Goal: Find specific page/section: Find specific page/section

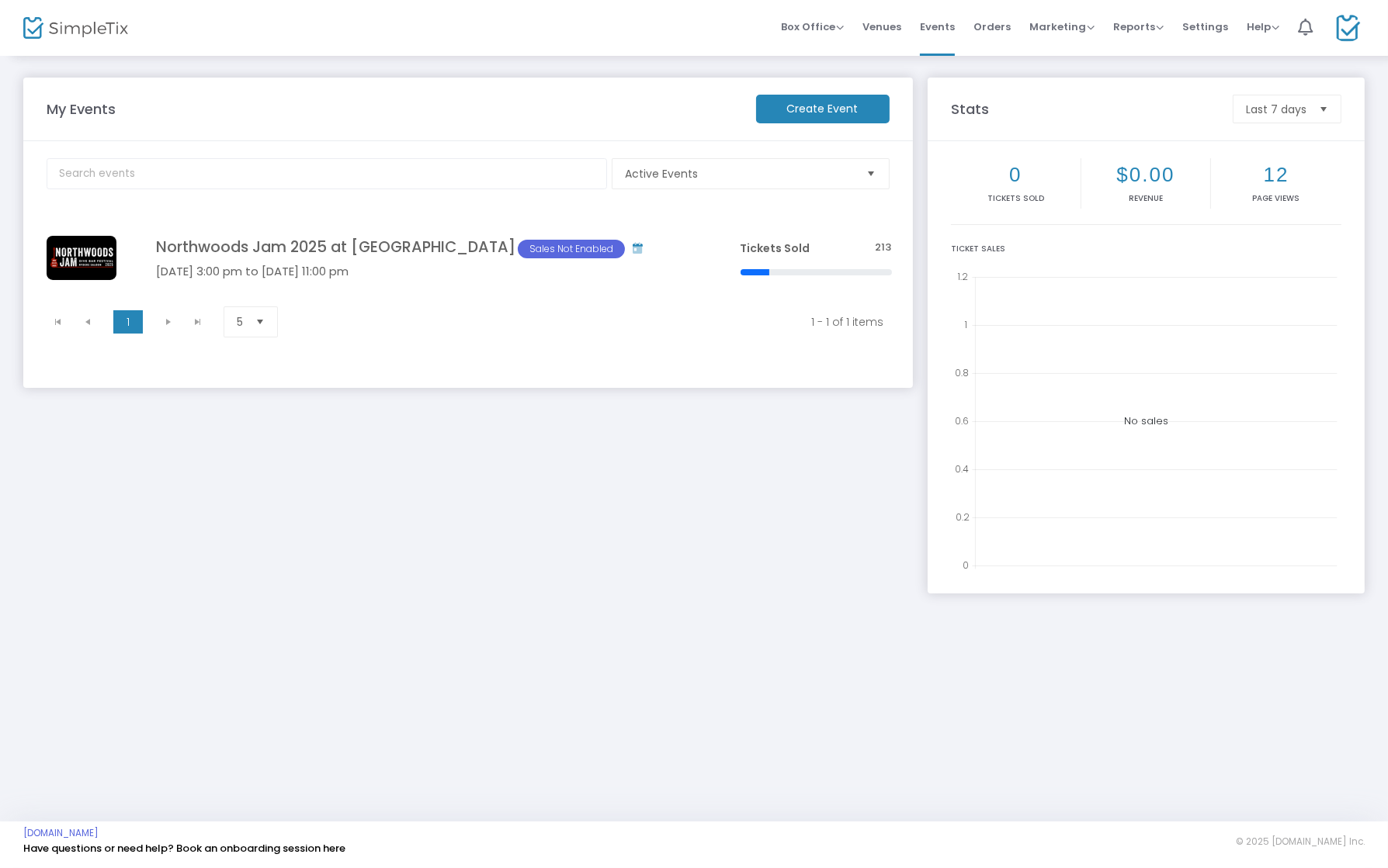
click at [988, 31] on span "Orders" at bounding box center [991, 27] width 37 height 40
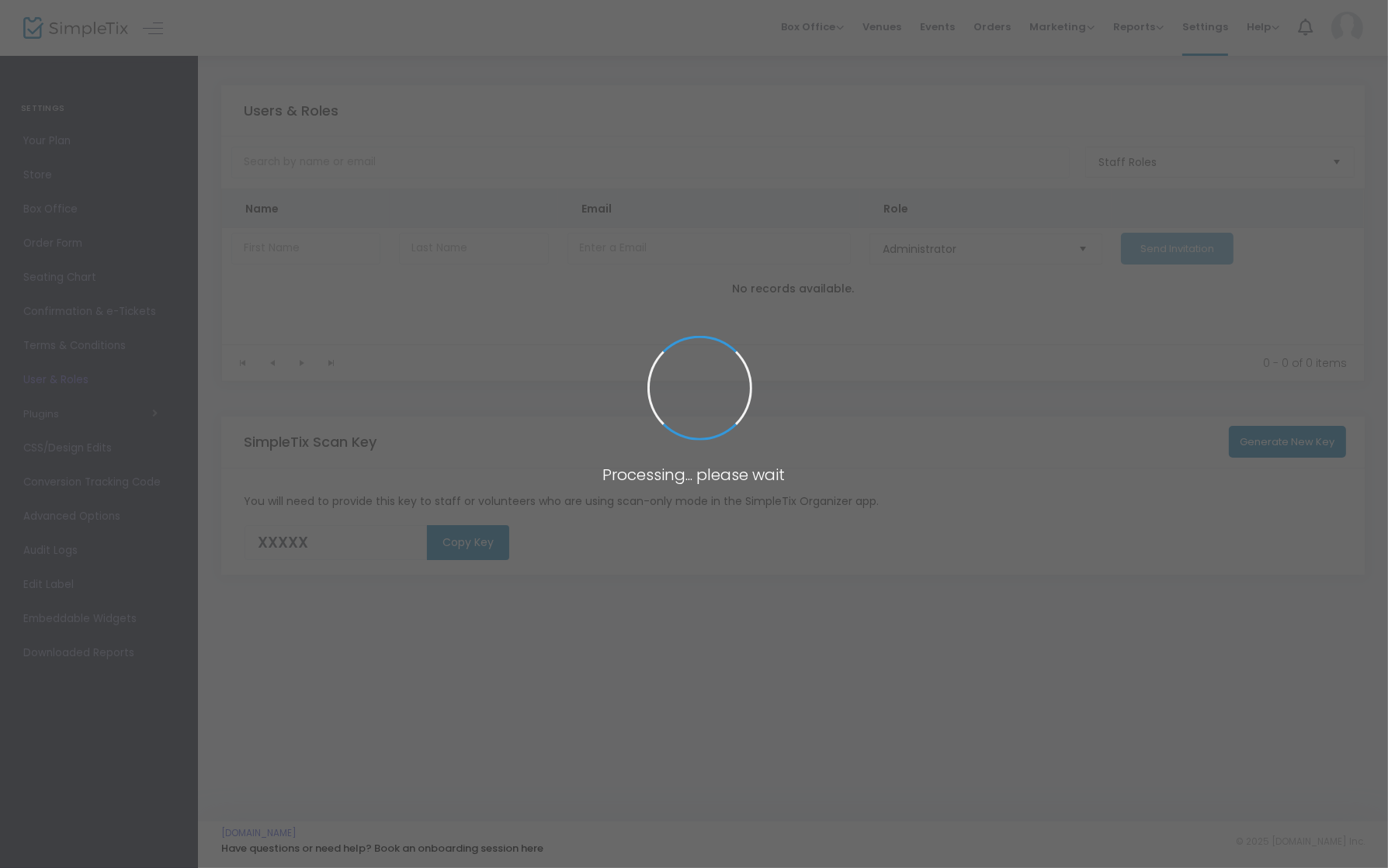
type input "T7OUS"
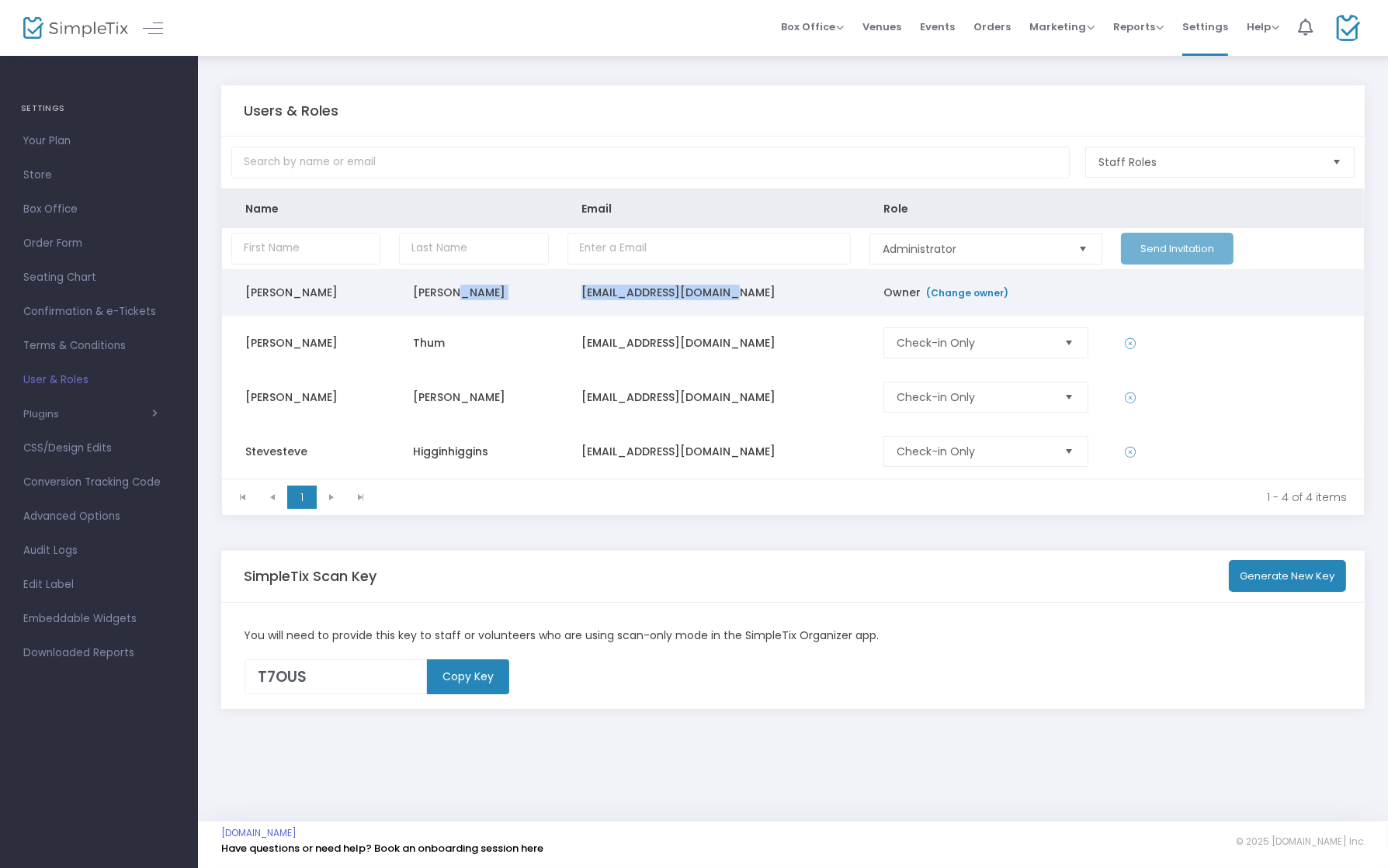
drag, startPoint x: 754, startPoint y: 291, endPoint x: 555, endPoint y: 289, distance: 199.0
click at [555, 289] on tr "Julie Higgins ryders.saloon@gmail.com Owner (Change owner)" at bounding box center [793, 293] width 1142 height 46
copy tr "ryders.saloon@gmail.com"
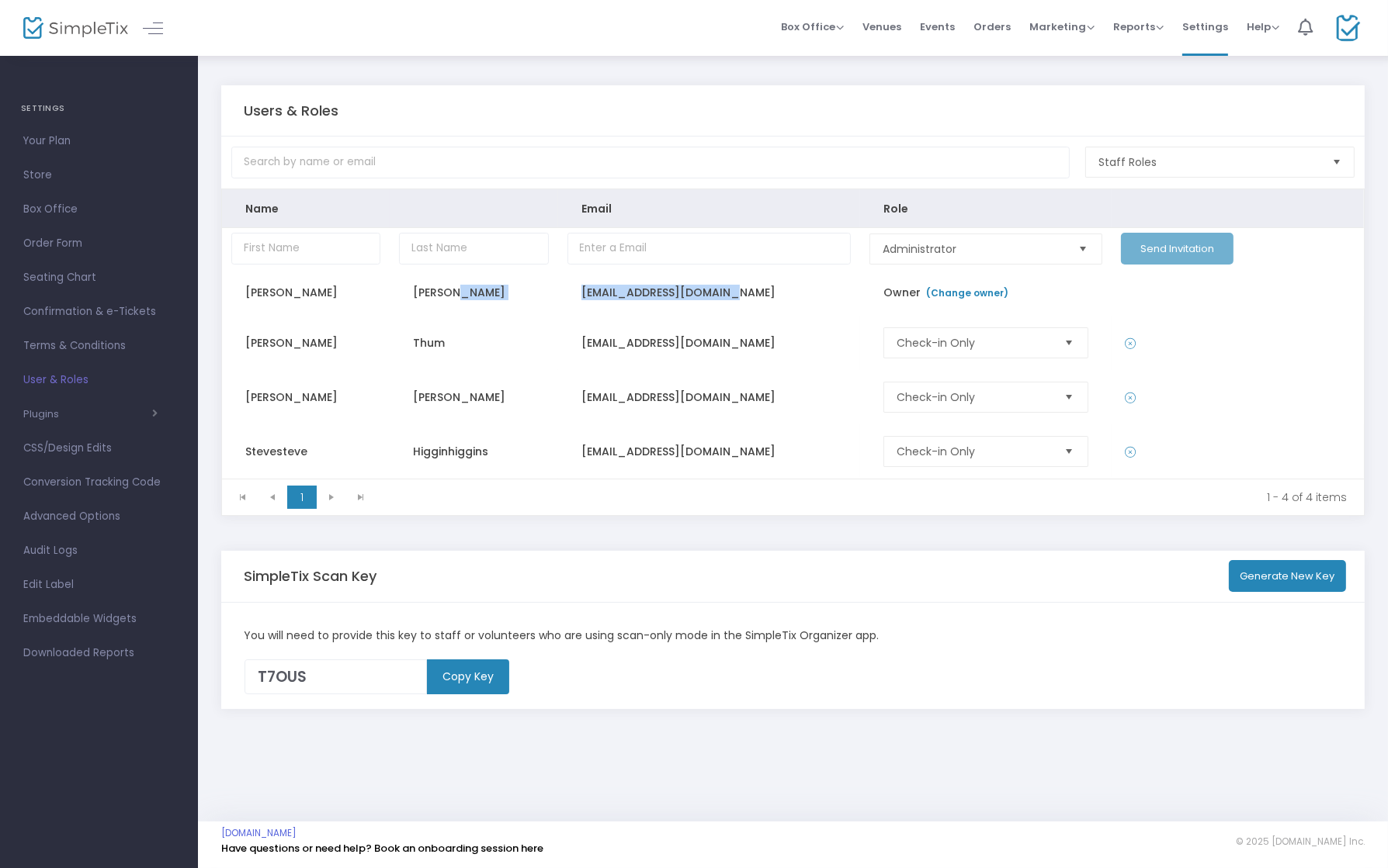
click at [56, 29] on img at bounding box center [75, 28] width 105 height 22
